Goal: Task Accomplishment & Management: Manage account settings

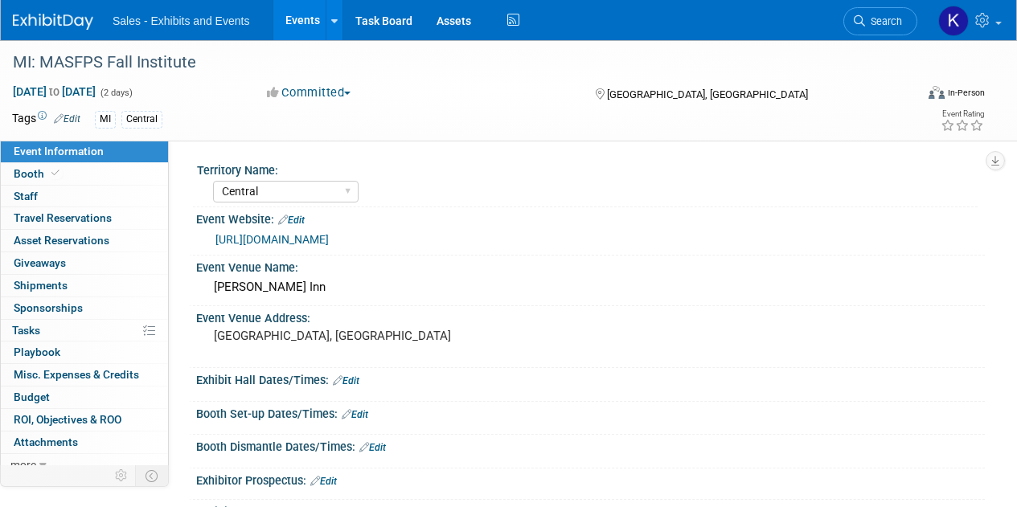
select select "Central"
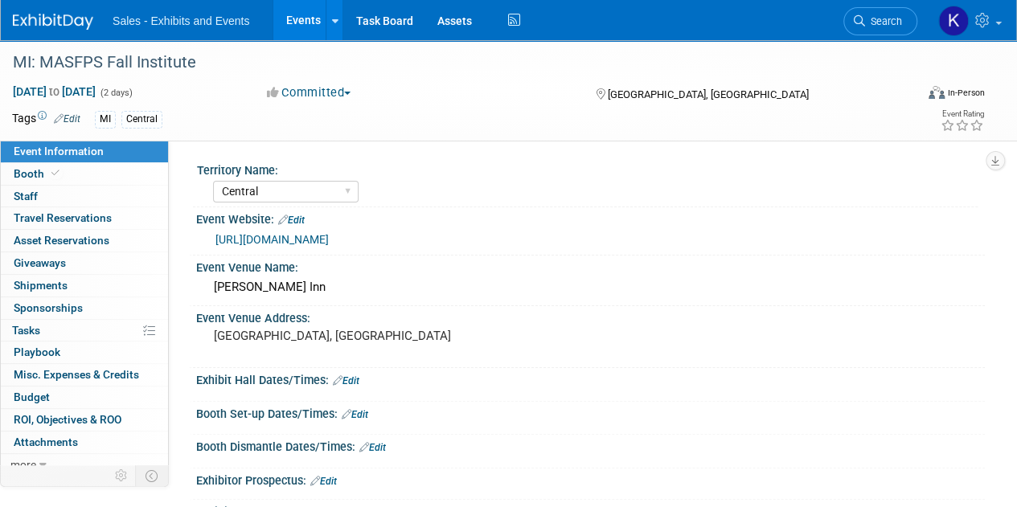
drag, startPoint x: 71, startPoint y: 15, endPoint x: 87, endPoint y: 18, distance: 16.3
click at [72, 15] on img at bounding box center [53, 22] width 80 height 16
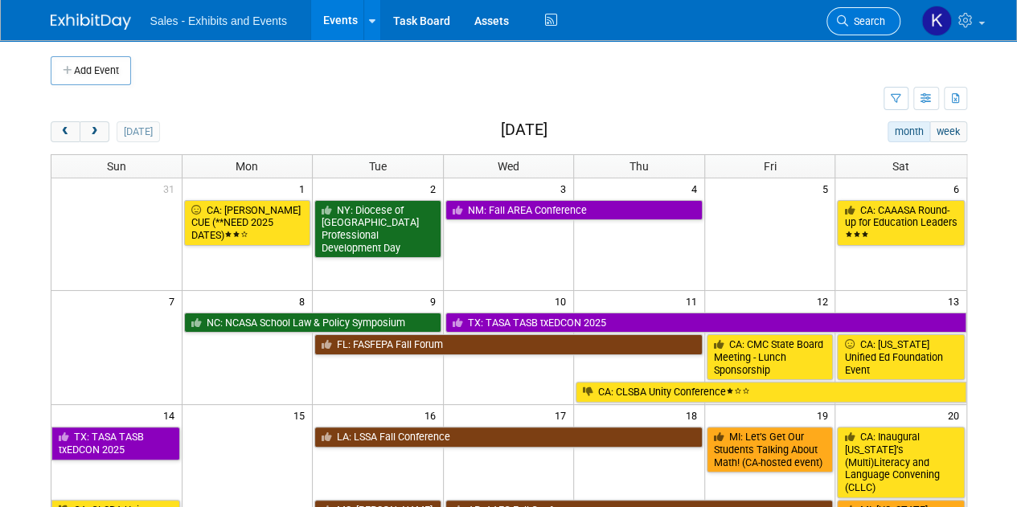
click at [870, 23] on span "Search" at bounding box center [866, 21] width 37 height 12
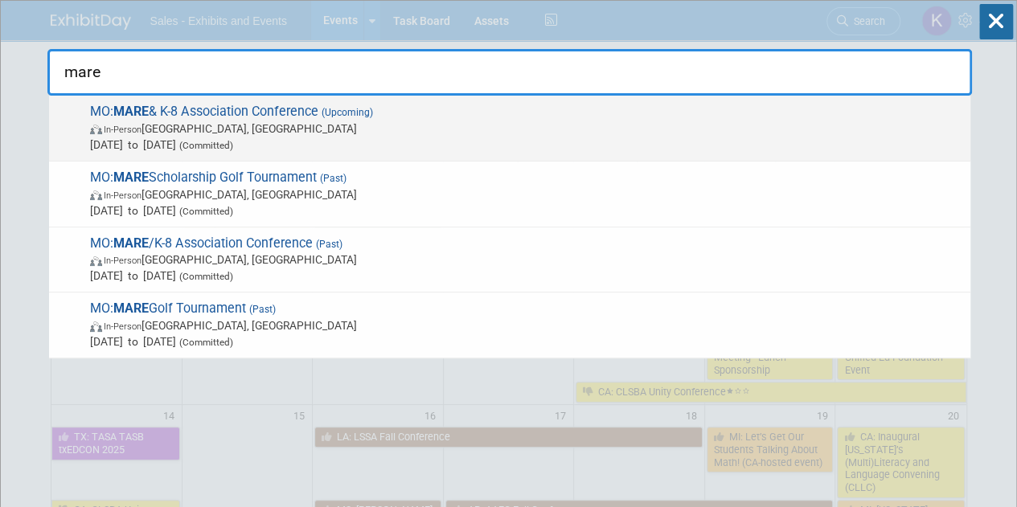
type input "mare"
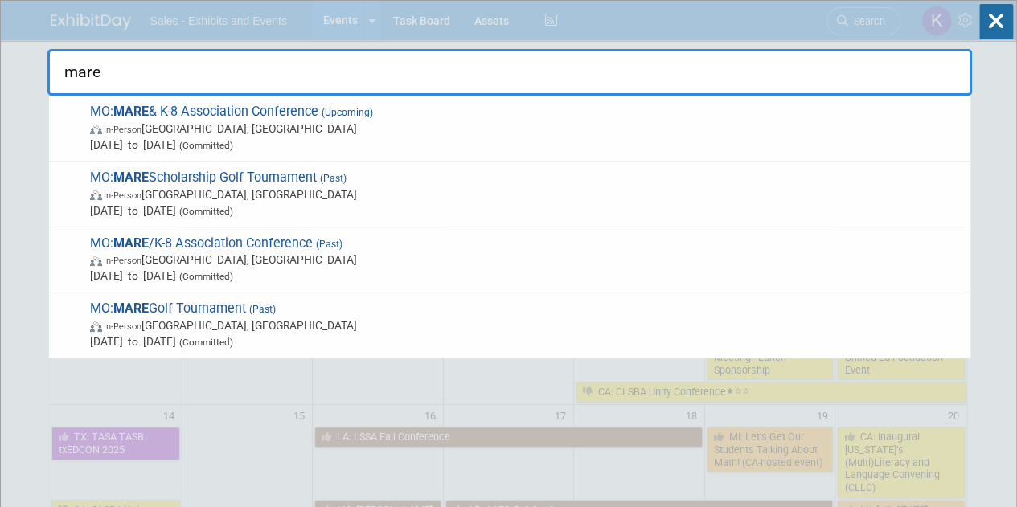
click at [178, 117] on span "MO: MARE & K-8 Association Conference (Upcoming) In-Person [GEOGRAPHIC_DATA], […" at bounding box center [523, 128] width 877 height 49
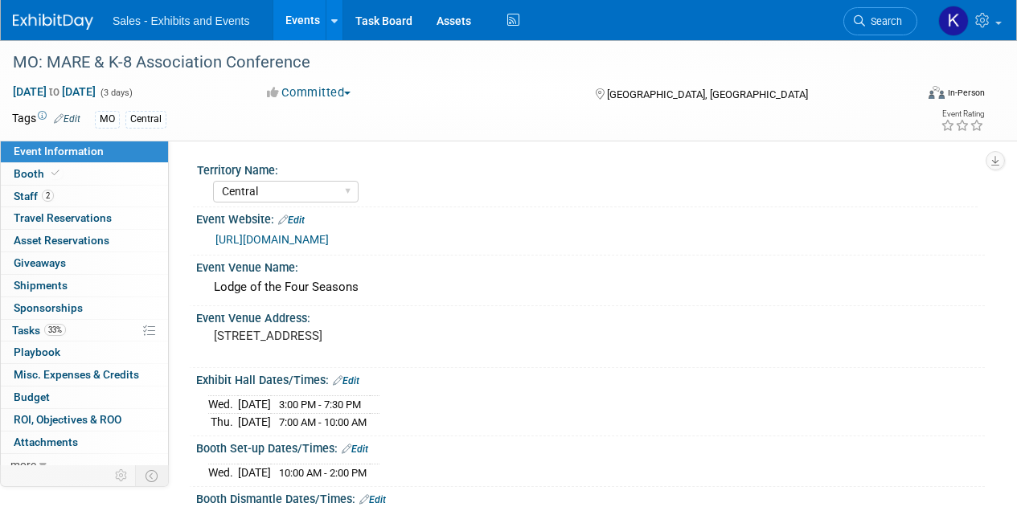
select select "Central"
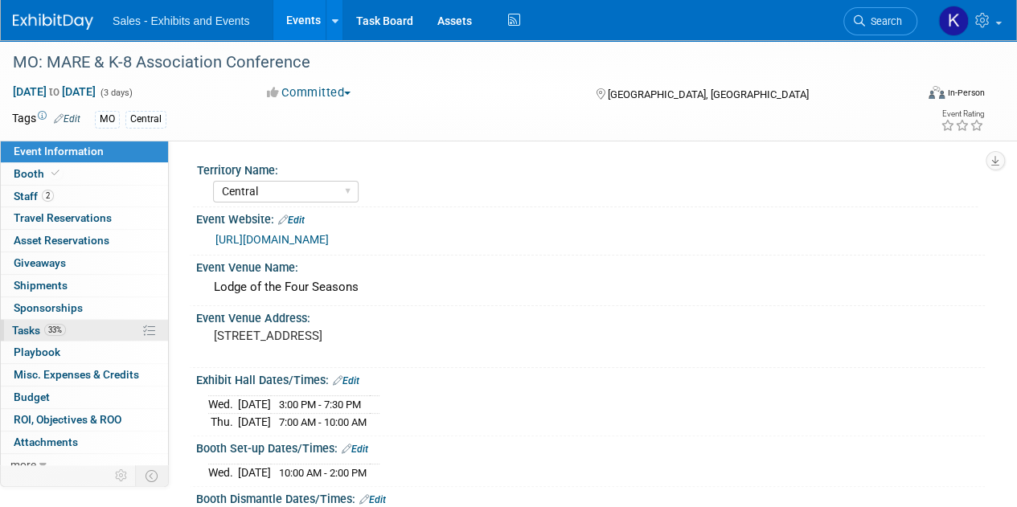
click at [31, 328] on span "Tasks 33%" at bounding box center [39, 330] width 54 height 13
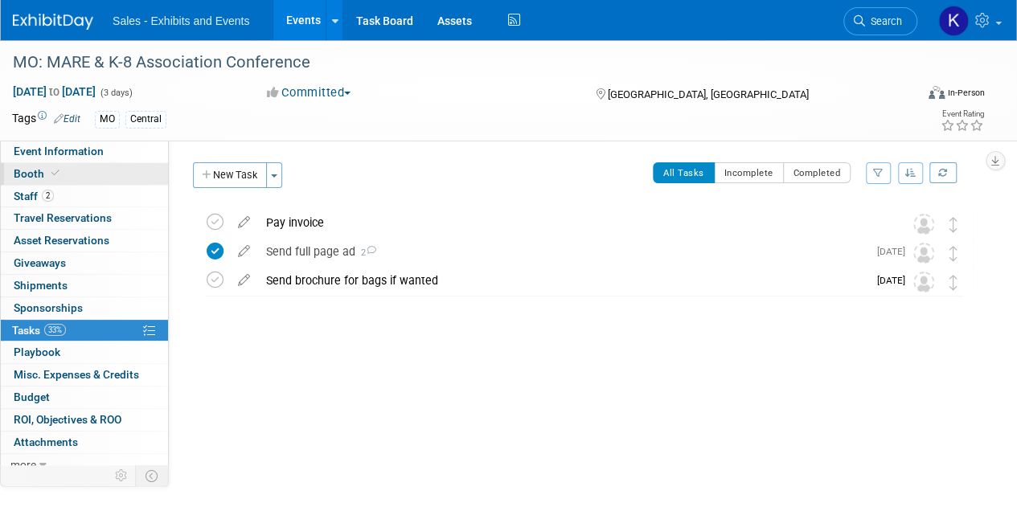
click at [25, 174] on span "Booth" at bounding box center [38, 173] width 49 height 13
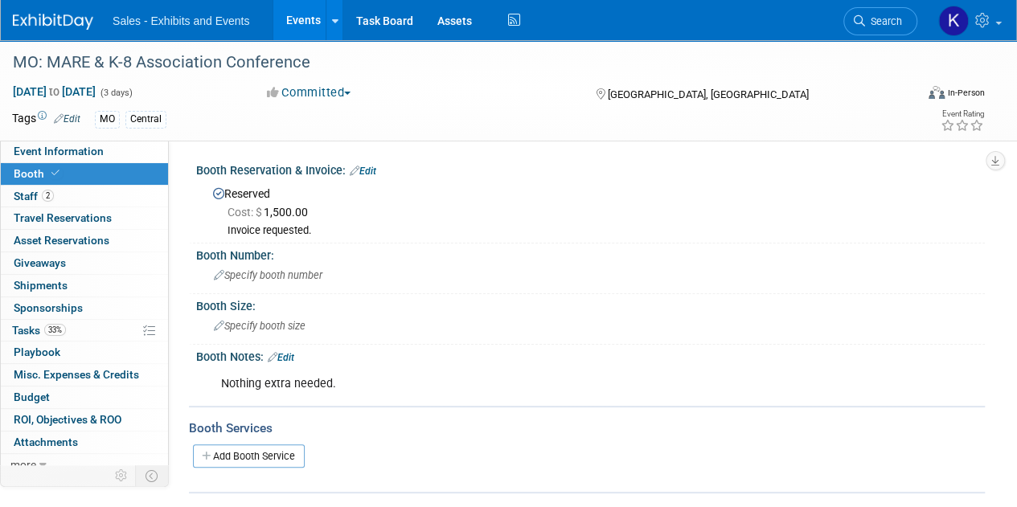
drag, startPoint x: 371, startPoint y: 170, endPoint x: 398, endPoint y: 195, distance: 37.5
click at [370, 170] on link "Edit" at bounding box center [363, 171] width 27 height 11
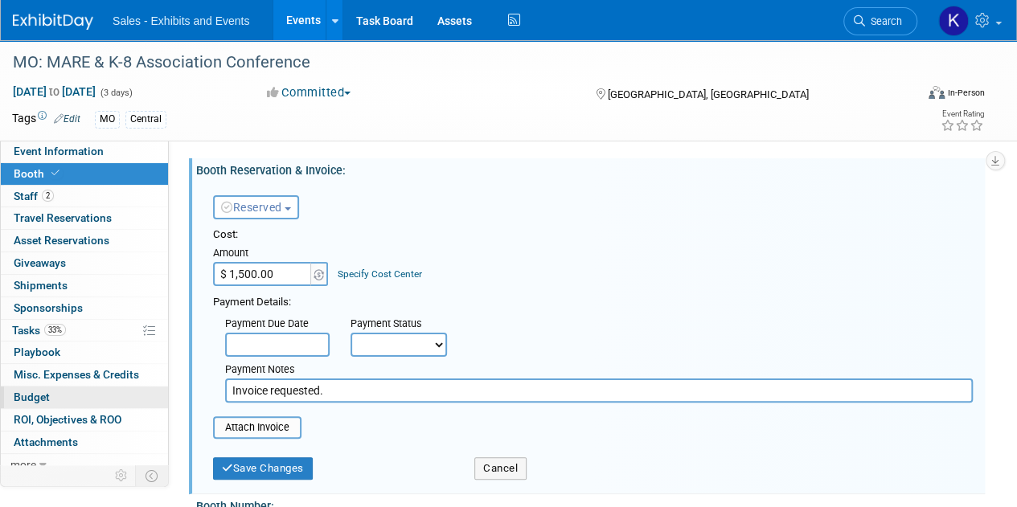
drag, startPoint x: 342, startPoint y: 391, endPoint x: 104, endPoint y: 399, distance: 238.9
click at [113, 395] on div "Event Information Event Info Booth Booth 2 Staff 2 Staff 0 Travel Reservations …" at bounding box center [508, 392] width 1017 height 704
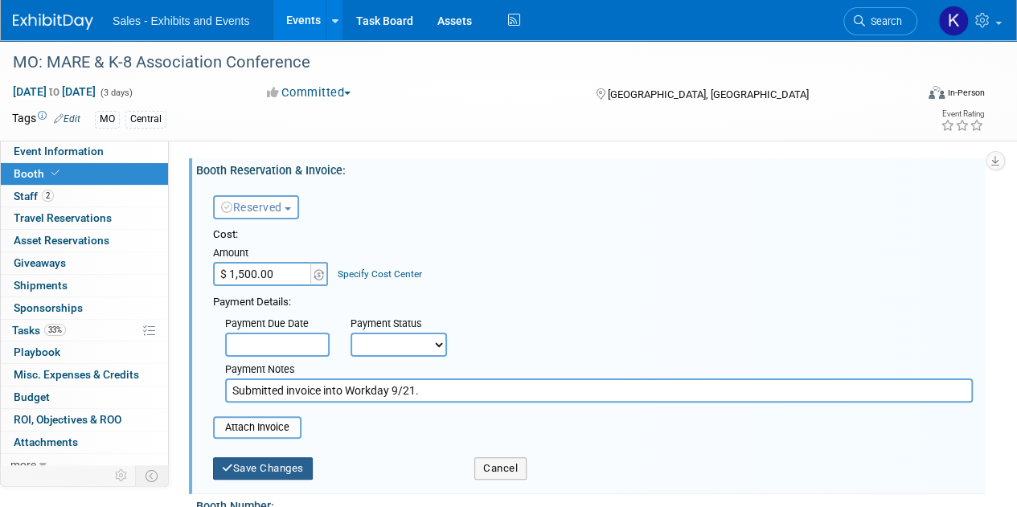
type input "Submitted invoice into Workday 9/21."
click at [264, 469] on button "Save Changes" at bounding box center [263, 468] width 100 height 23
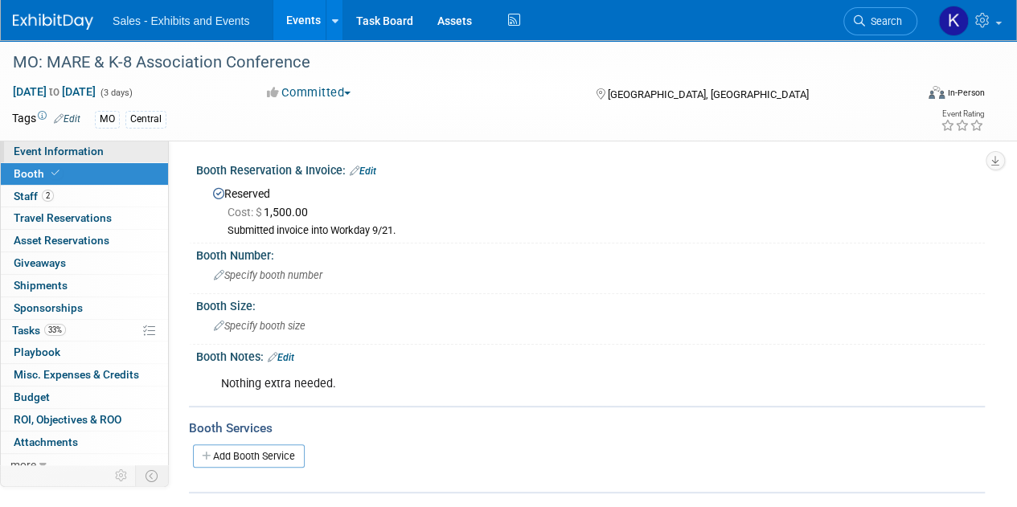
click at [35, 150] on span "Event Information" at bounding box center [59, 151] width 90 height 13
select select "Central"
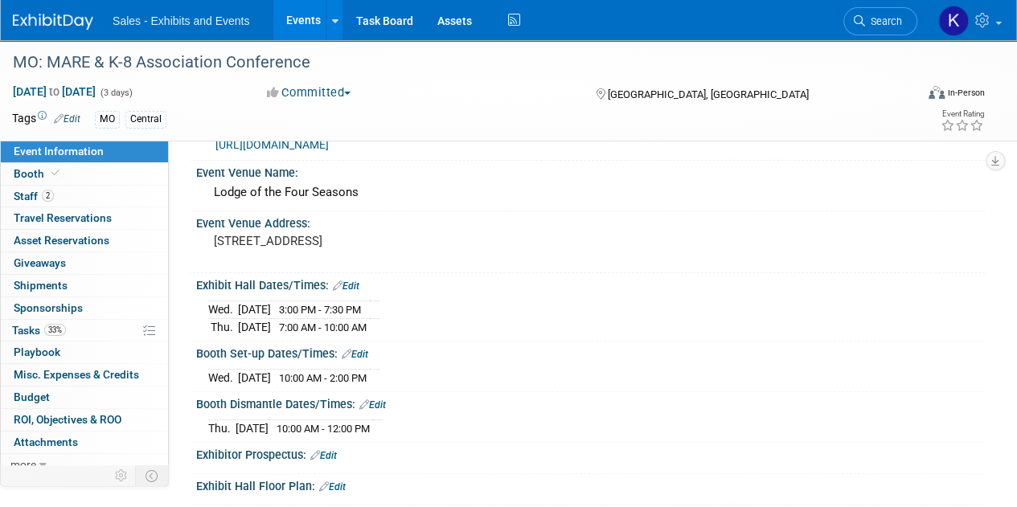
scroll to position [196, 0]
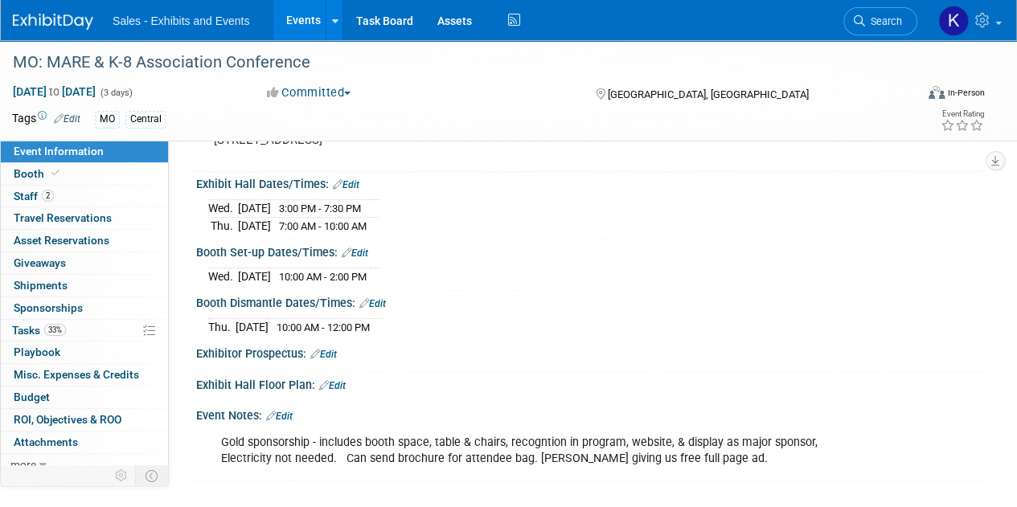
click at [288, 411] on link "Edit" at bounding box center [279, 416] width 27 height 11
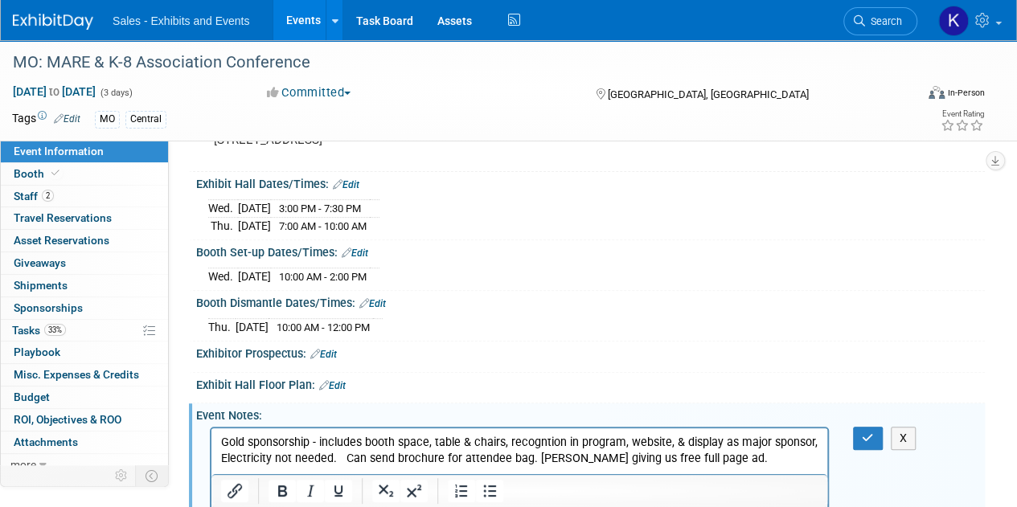
scroll to position [0, 0]
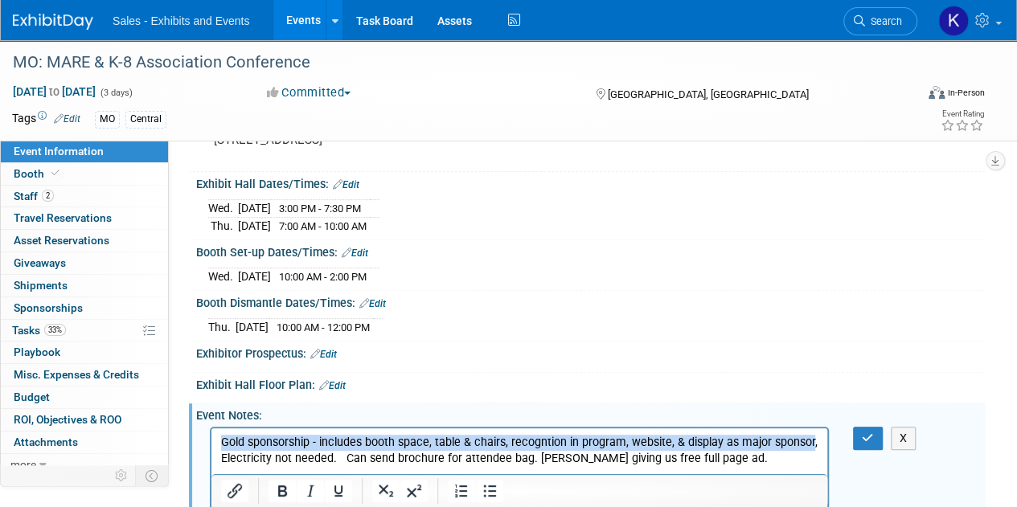
drag, startPoint x: 810, startPoint y: 443, endPoint x: 222, endPoint y: 437, distance: 588.4
click at [222, 441] on p "Gold sponsorship - includes booth space, table & chairs, recogntion in program,…" at bounding box center [519, 450] width 597 height 32
copy p "Gold sponsorship - includes booth space, table & chairs, recogntion in program,…"
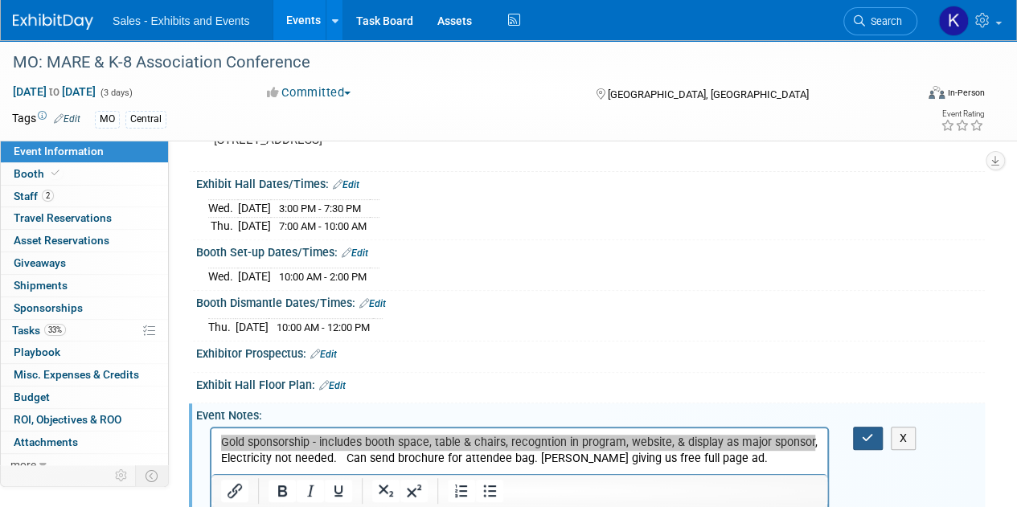
drag, startPoint x: 872, startPoint y: 436, endPoint x: 865, endPoint y: 355, distance: 81.5
click at [872, 436] on icon "button" at bounding box center [868, 437] width 12 height 11
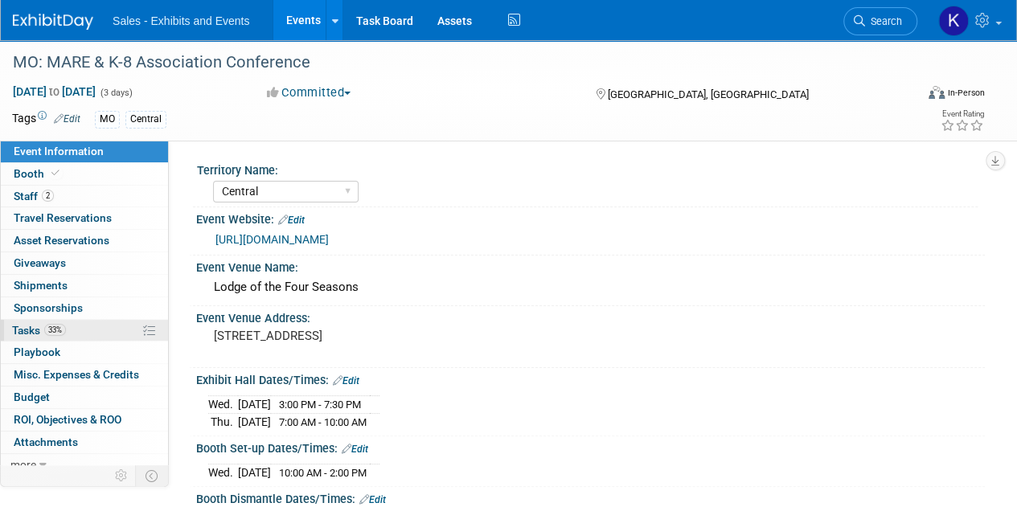
click at [19, 330] on span "Tasks 33%" at bounding box center [39, 330] width 54 height 13
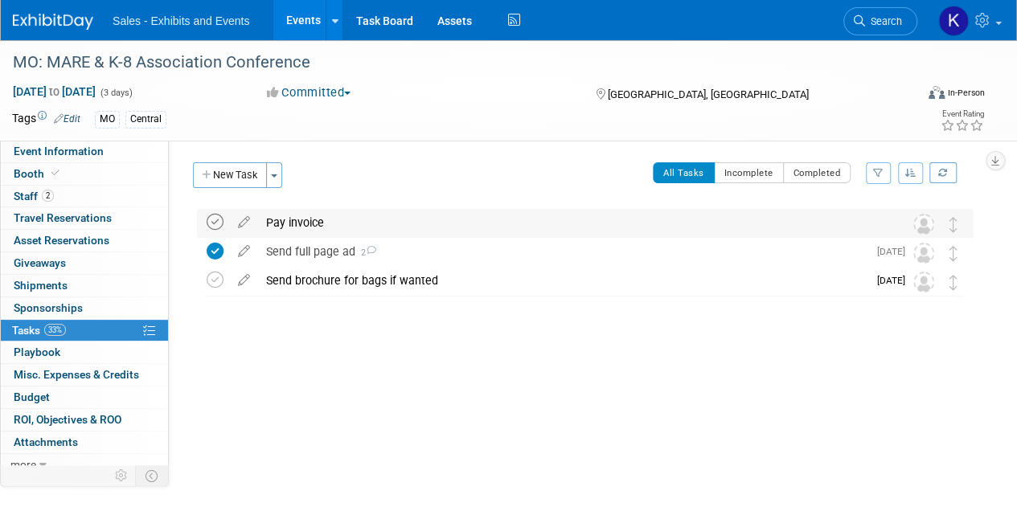
click at [215, 221] on icon at bounding box center [215, 222] width 17 height 17
click at [281, 226] on div "Pay invoice" at bounding box center [569, 222] width 623 height 27
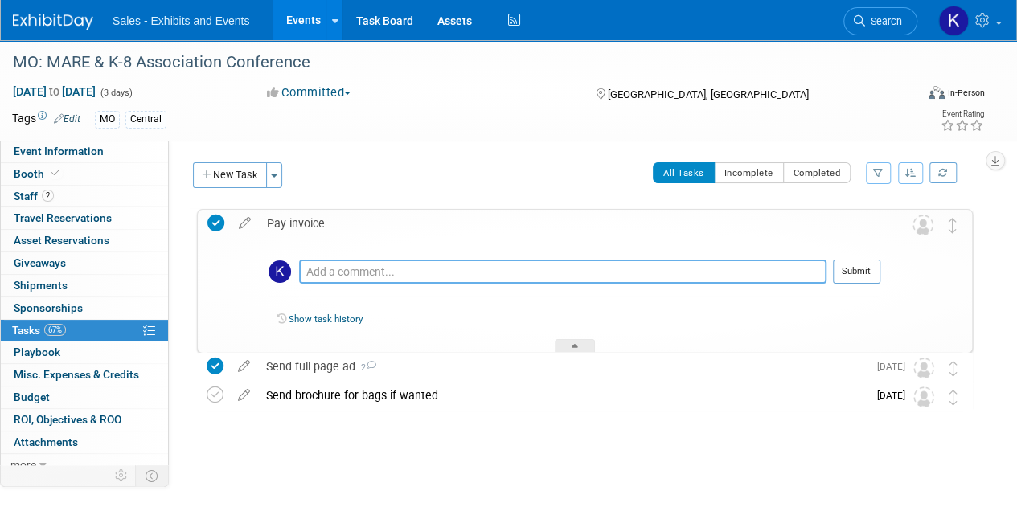
click at [333, 268] on textarea at bounding box center [562, 272] width 527 height 24
type textarea "Submitted into Workday 9/21."
click at [867, 268] on button "Submit" at bounding box center [856, 272] width 47 height 24
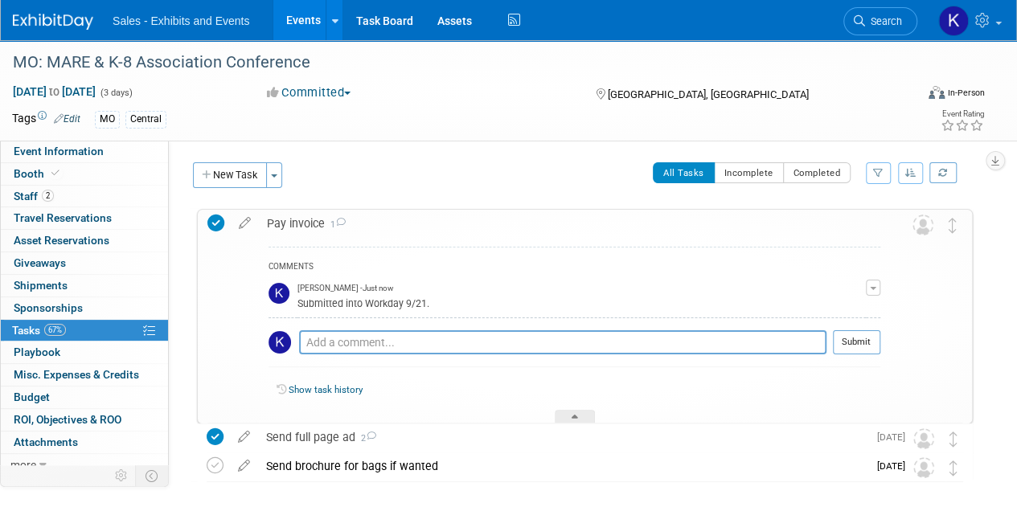
drag, startPoint x: 575, startPoint y: 416, endPoint x: 585, endPoint y: 416, distance: 10.4
click at [576, 415] on icon at bounding box center [574, 420] width 6 height 10
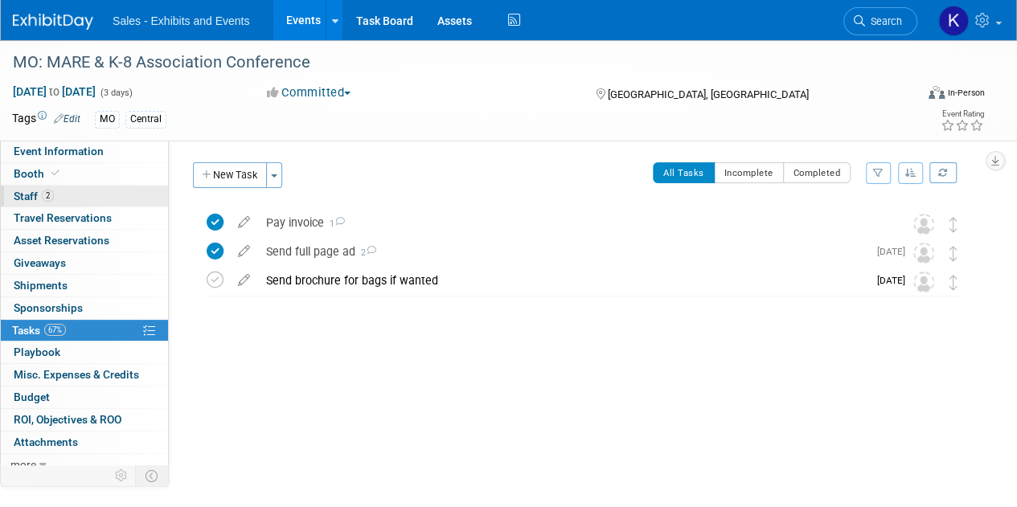
click at [20, 195] on span "Staff 2" at bounding box center [34, 196] width 40 height 13
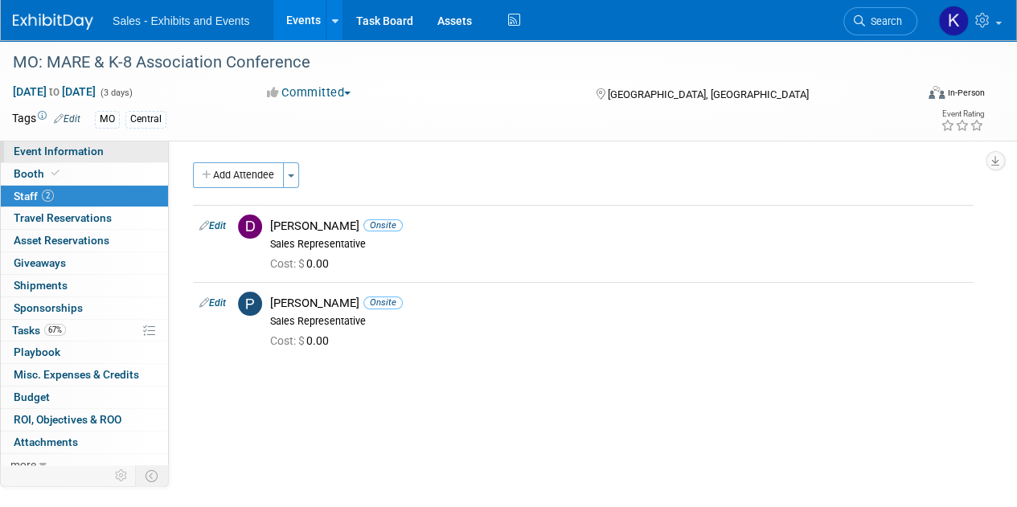
click at [34, 155] on span "Event Information" at bounding box center [59, 151] width 90 height 13
select select "Central"
